Goal: Transaction & Acquisition: Purchase product/service

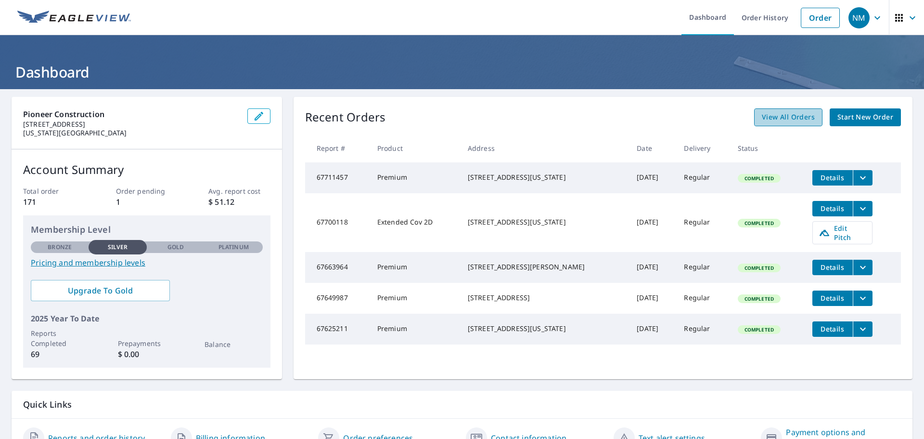
click at [787, 114] on span "View All Orders" at bounding box center [788, 117] width 53 height 12
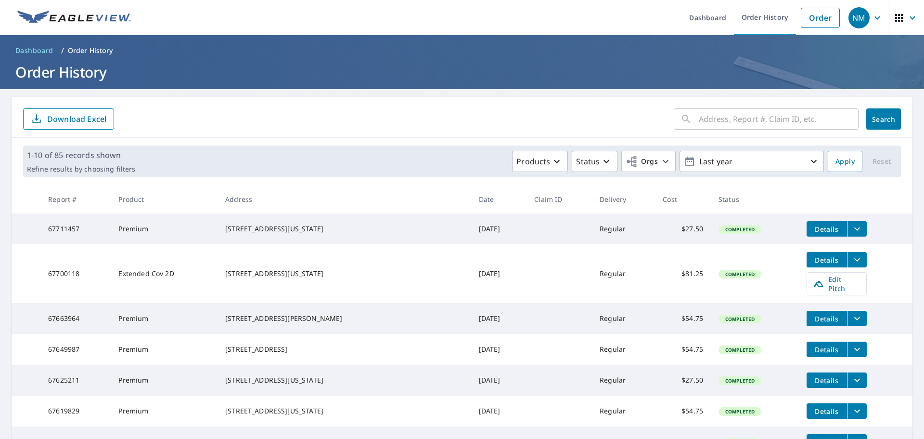
click at [763, 117] on input "text" at bounding box center [779, 118] width 160 height 27
type input "133"
click button "Search" at bounding box center [884, 118] width 35 height 21
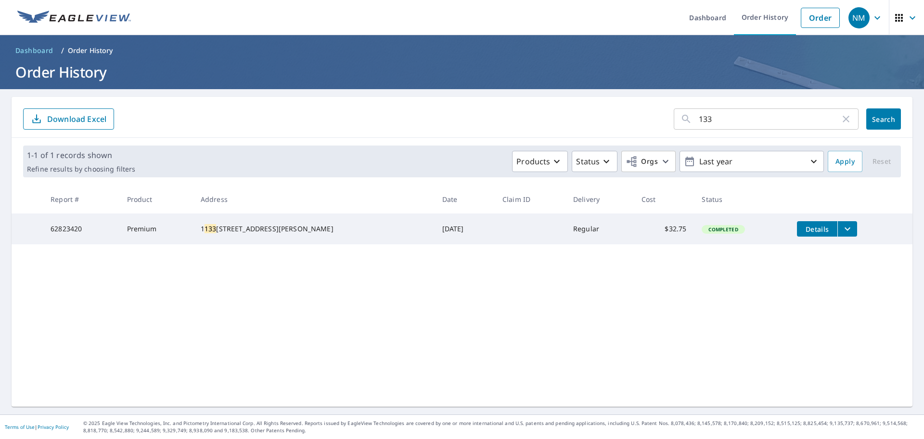
click at [728, 122] on input "133" at bounding box center [770, 118] width 142 height 27
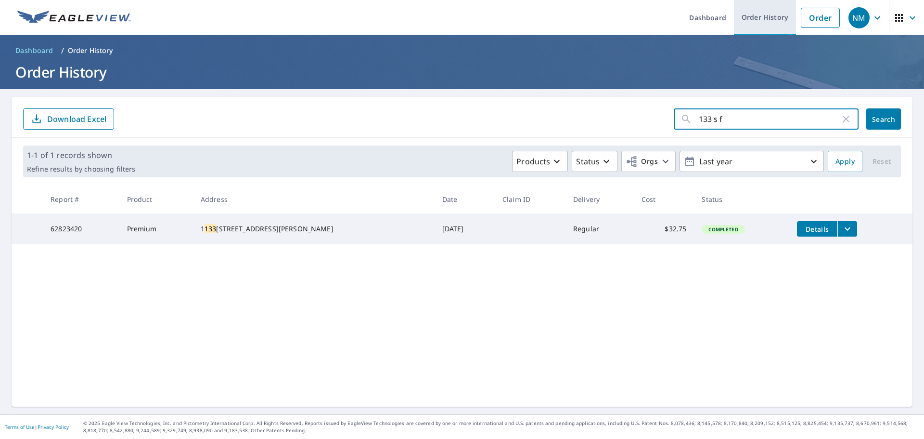
type input "133 s f"
click at [763, 19] on link "Order History" at bounding box center [765, 17] width 62 height 35
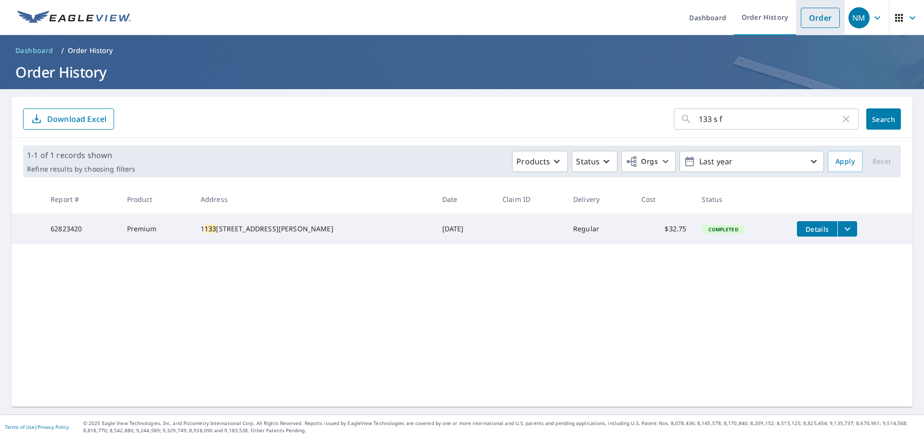
click at [804, 10] on link "Order" at bounding box center [820, 18] width 39 height 20
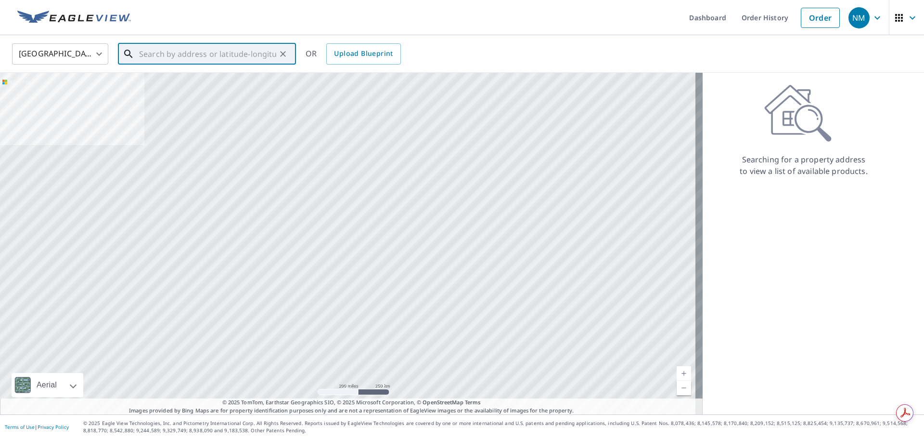
click at [209, 53] on input "text" at bounding box center [207, 53] width 137 height 27
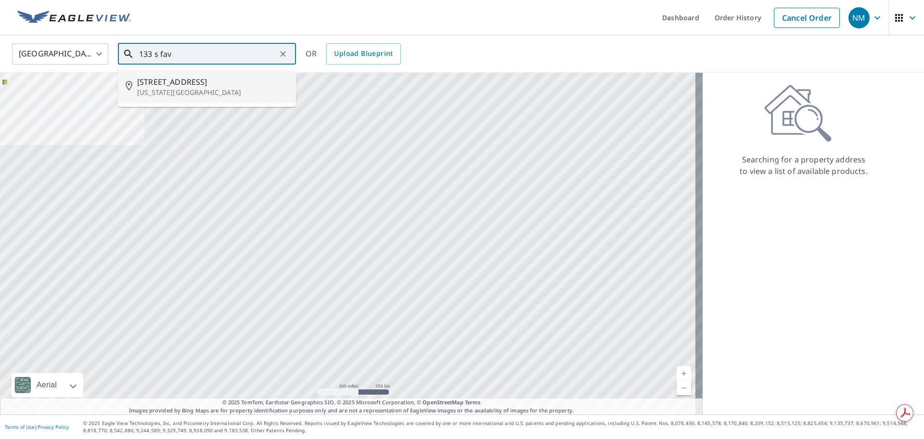
click at [196, 89] on p "[US_STATE][GEOGRAPHIC_DATA]" at bounding box center [212, 93] width 151 height 10
type input "[STREET_ADDRESS][US_STATE]"
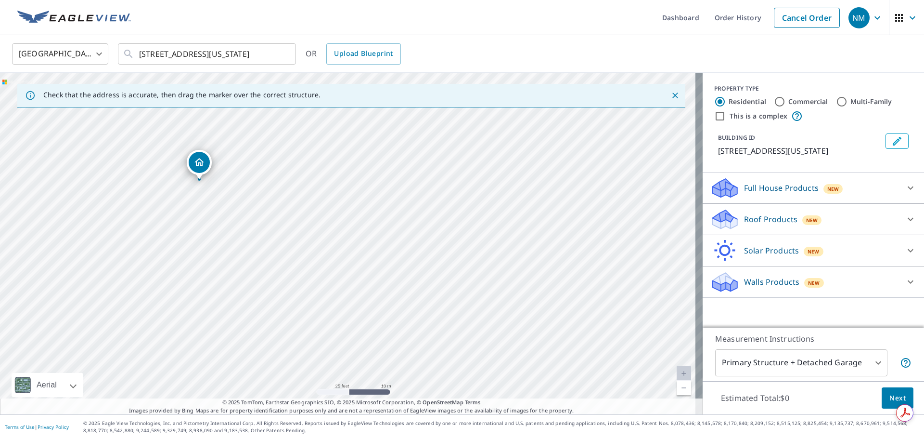
drag, startPoint x: 270, startPoint y: 229, endPoint x: 289, endPoint y: 229, distance: 19.3
click at [289, 229] on div "[STREET_ADDRESS][US_STATE]" at bounding box center [351, 243] width 703 height 341
click at [787, 194] on p "Full House Products" at bounding box center [781, 188] width 75 height 12
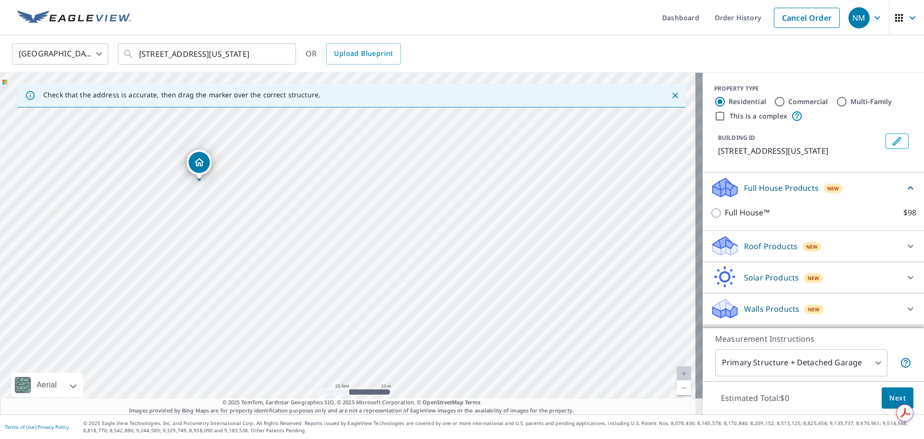
click at [745, 252] on p "Roof Products" at bounding box center [770, 246] width 53 height 12
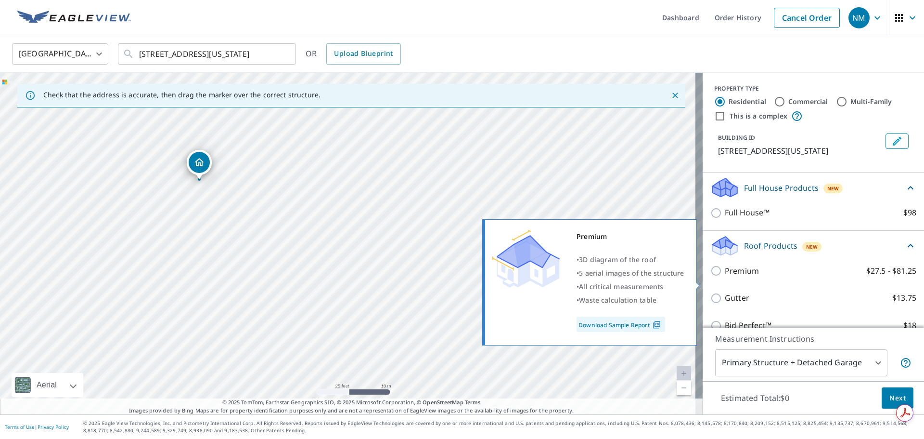
click at [711, 276] on input "Premium $27.5 - $81.25" at bounding box center [718, 271] width 14 height 12
checkbox input "true"
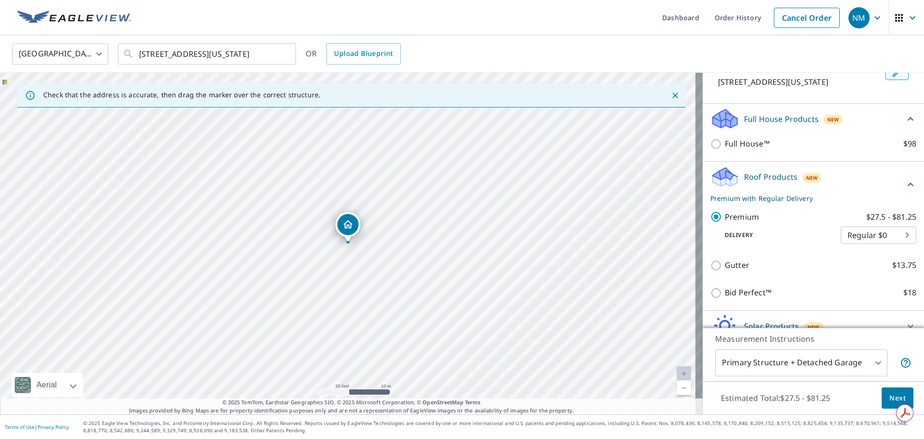
scroll to position [126, 0]
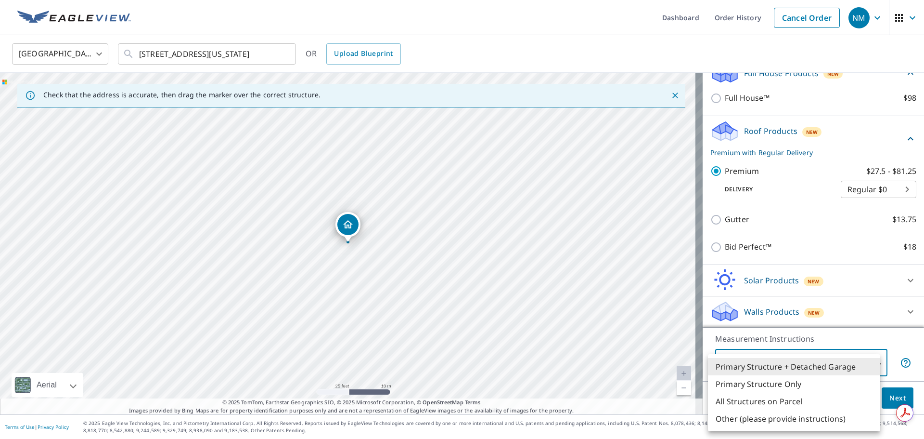
click at [796, 365] on body "NM NM Dashboard Order History Cancel Order NM [GEOGRAPHIC_DATA] [GEOGRAPHIC_DAT…" at bounding box center [462, 219] width 924 height 439
click at [791, 381] on li "Primary Structure Only" at bounding box center [794, 383] width 172 height 17
type input "2"
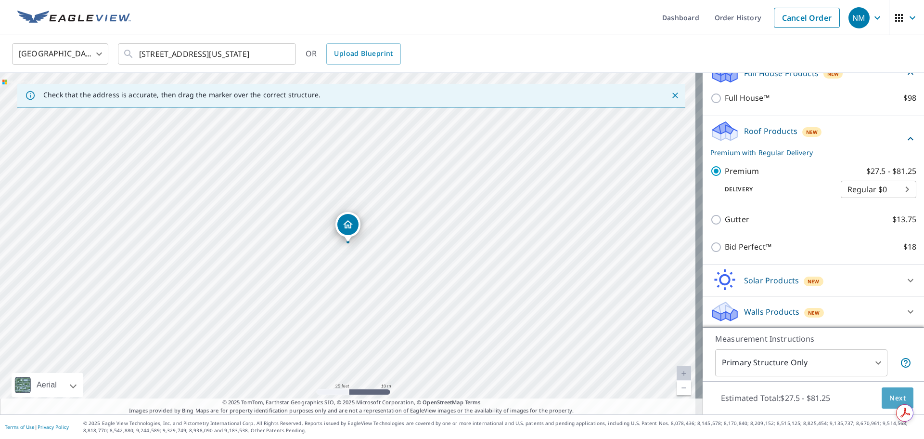
click at [882, 400] on button "Next" at bounding box center [898, 398] width 32 height 22
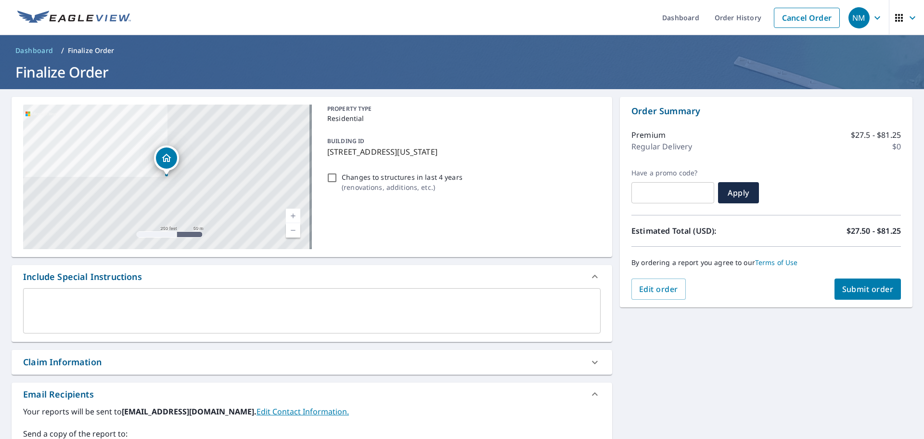
click at [843, 290] on span "Submit order" at bounding box center [869, 289] width 52 height 11
